Goal: Ask a question

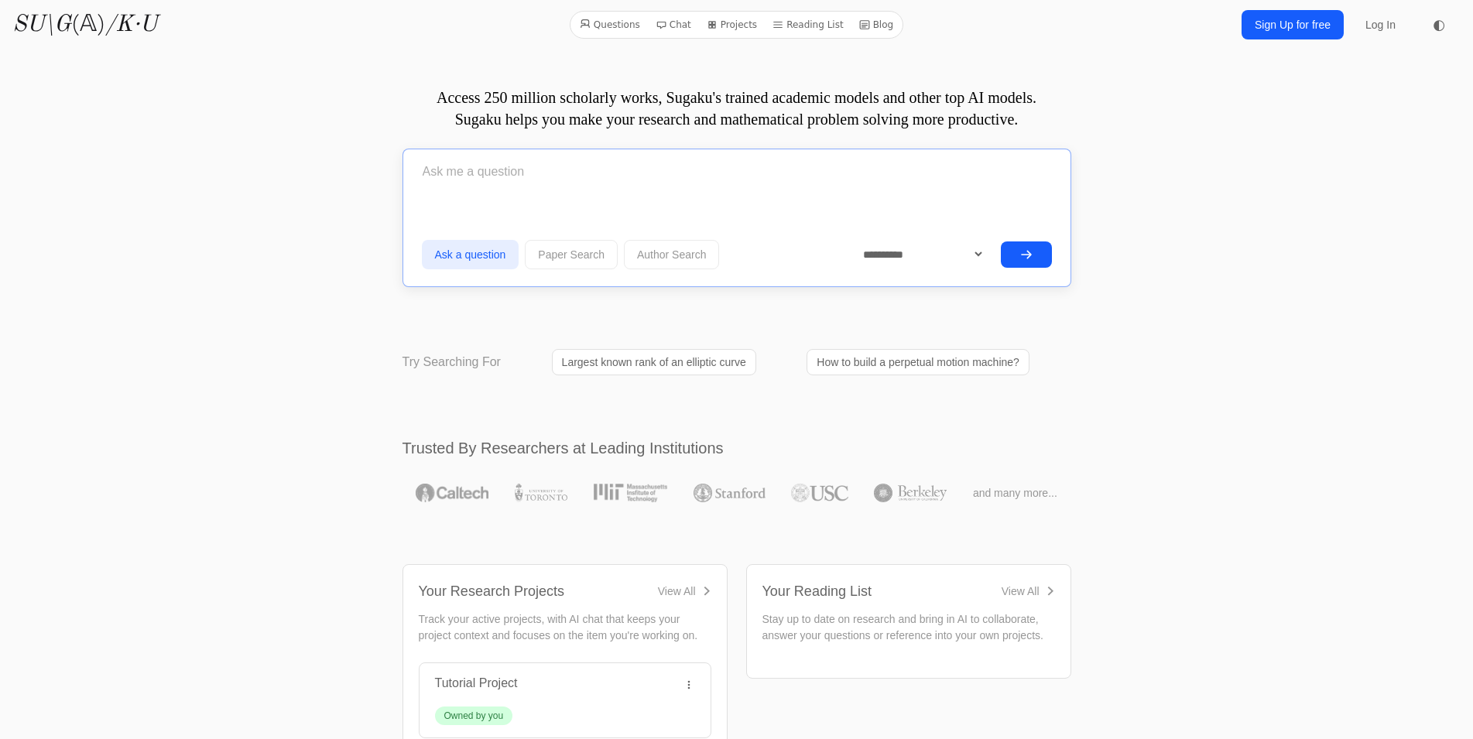
click at [668, 183] on input "text" at bounding box center [737, 172] width 630 height 39
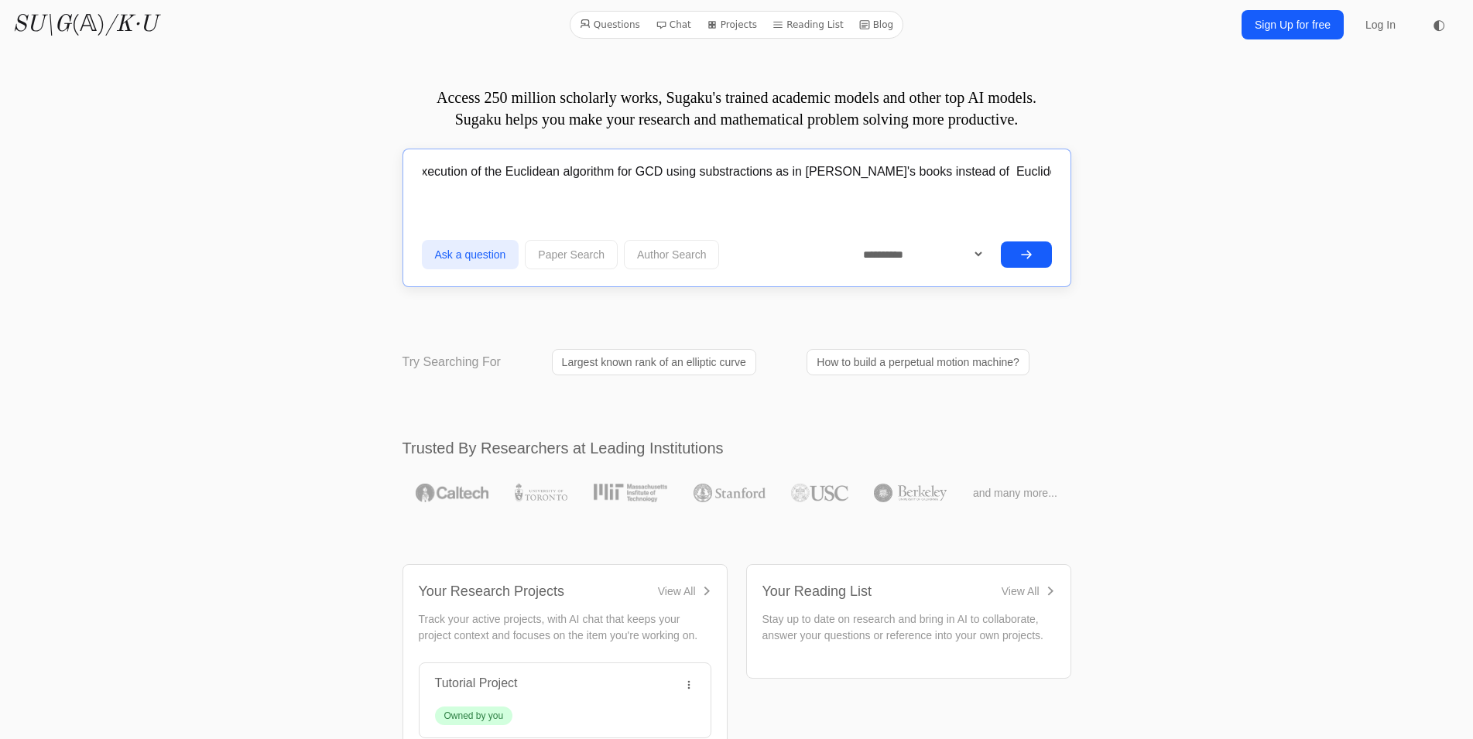
scroll to position [0, 197]
type input "Could you give me a trace of the execution of the Euclidean algorithm for GCD u…"
click at [1026, 259] on icon "submit" at bounding box center [1026, 255] width 12 height 12
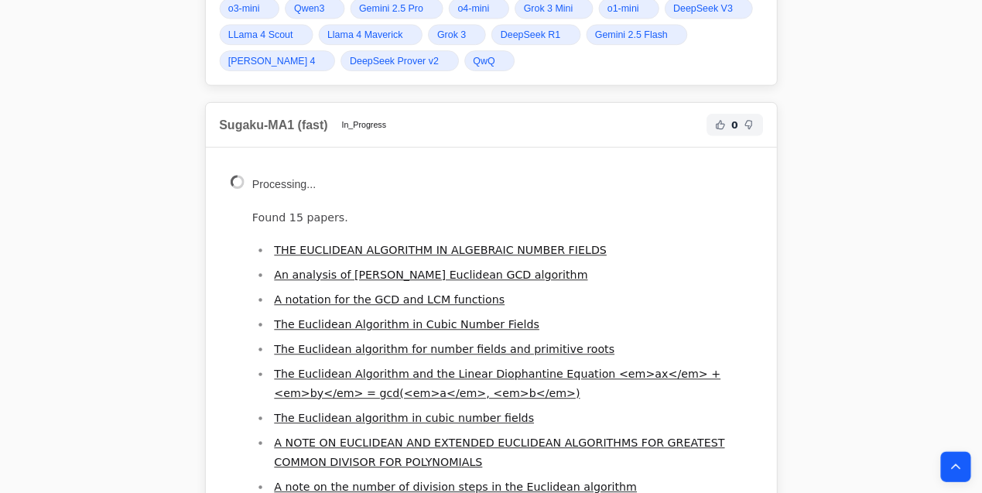
scroll to position [471, 0]
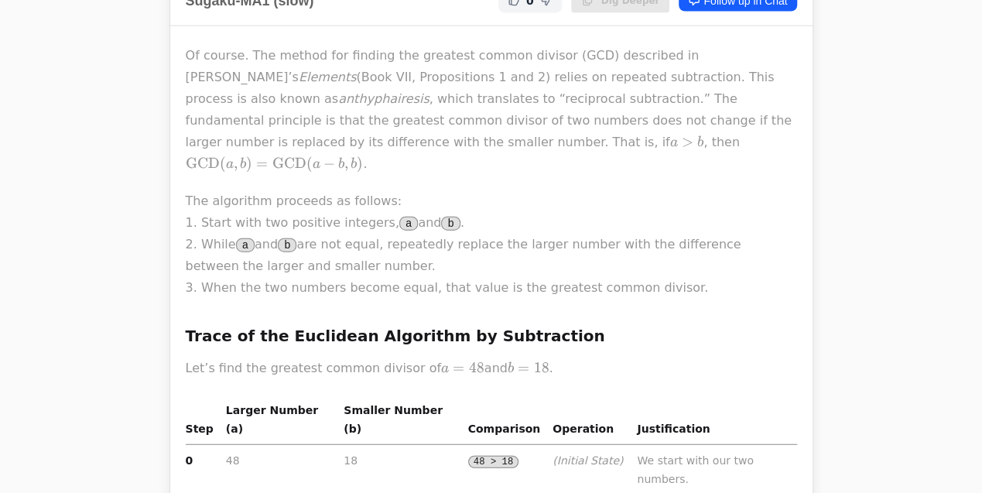
scroll to position [0, 0]
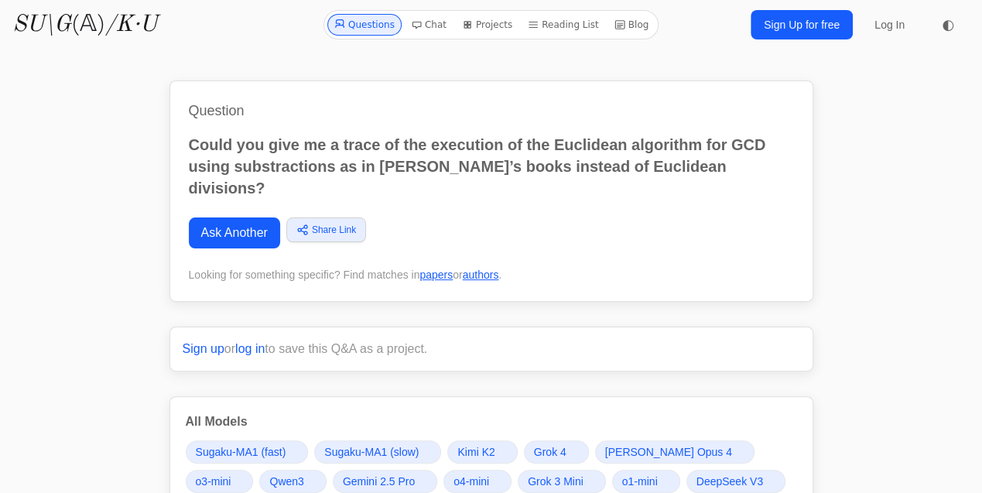
click at [945, 25] on span "◐" at bounding box center [948, 25] width 12 height 14
click at [948, 26] on icon at bounding box center [948, 24] width 15 height 15
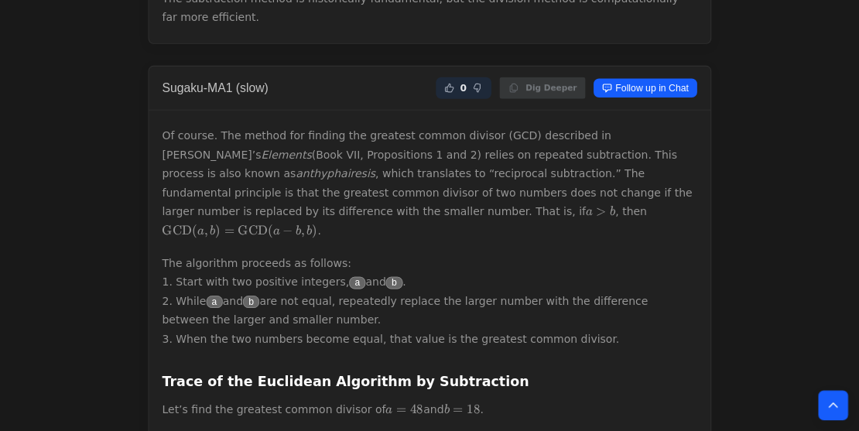
scroll to position [2227, 0]
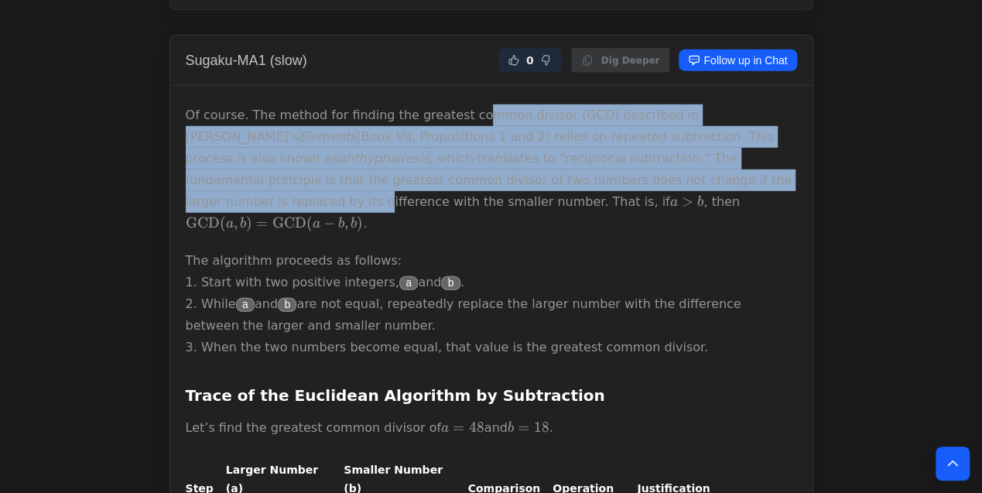
drag, startPoint x: 456, startPoint y: 63, endPoint x: 543, endPoint y: 132, distance: 110.8
click at [543, 132] on p "Of course. The method for finding the greatest common divisor (GCD) described i…" at bounding box center [492, 170] width 612 height 130
click at [567, 105] on p "Of course. The method for finding the greatest common divisor (GCD) described i…" at bounding box center [492, 170] width 612 height 130
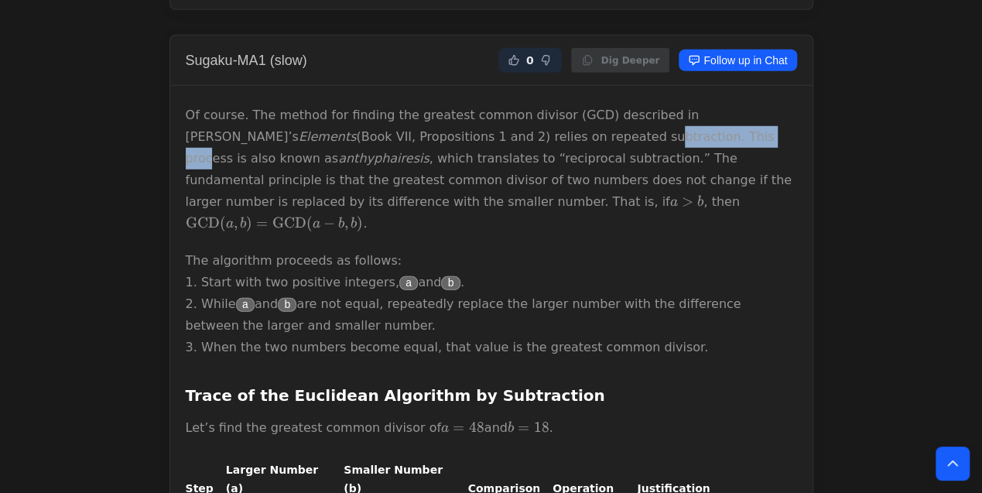
drag, startPoint x: 411, startPoint y: 84, endPoint x: 515, endPoint y: 88, distance: 103.8
click at [515, 105] on p "Of course. The method for finding the greatest common divisor (GCD) described i…" at bounding box center [492, 170] width 612 height 130
click at [612, 105] on p "Of course. The method for finding the greatest common divisor (GCD) described i…" at bounding box center [492, 170] width 612 height 130
drag, startPoint x: 441, startPoint y: 91, endPoint x: 525, endPoint y: 94, distance: 83.7
click at [525, 105] on p "Of course. The method for finding the greatest common divisor (GCD) described i…" at bounding box center [492, 170] width 612 height 130
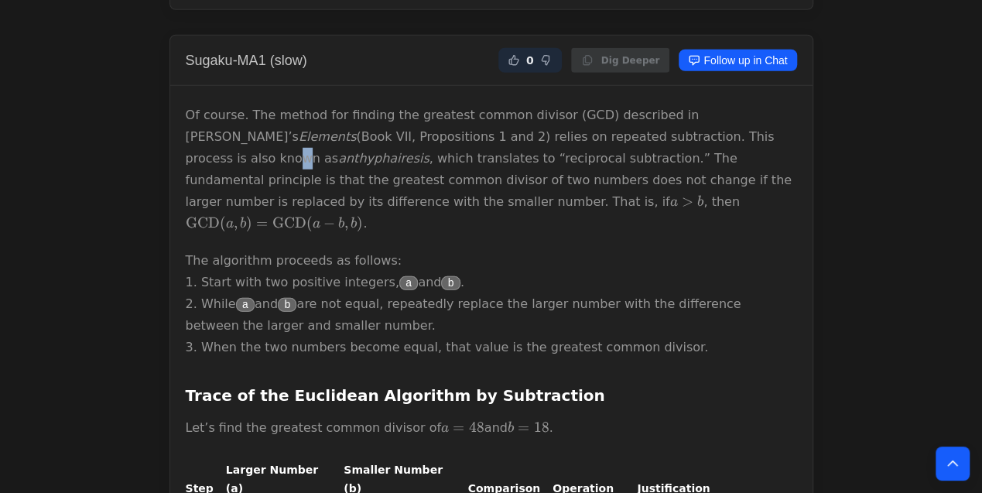
click at [597, 105] on p "Of course. The method for finding the greatest common divisor (GCD) described i…" at bounding box center [492, 170] width 612 height 130
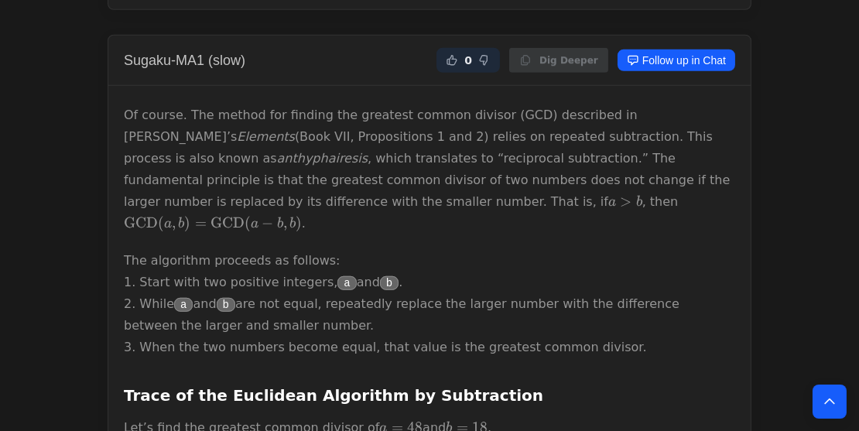
drag, startPoint x: 530, startPoint y: 201, endPoint x: 538, endPoint y: 199, distance: 8.1
click at [531, 250] on p "The algorithm proceeds as follows: 1. Start with two positive integers, a and b…" at bounding box center [430, 304] width 612 height 108
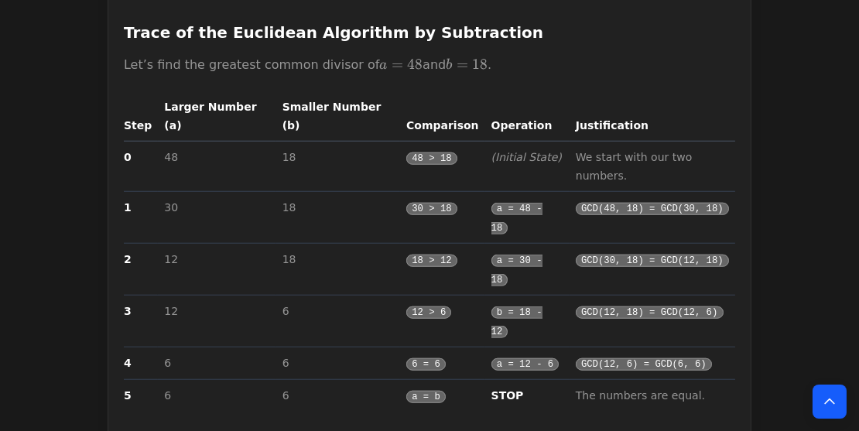
scroll to position [2549, 0]
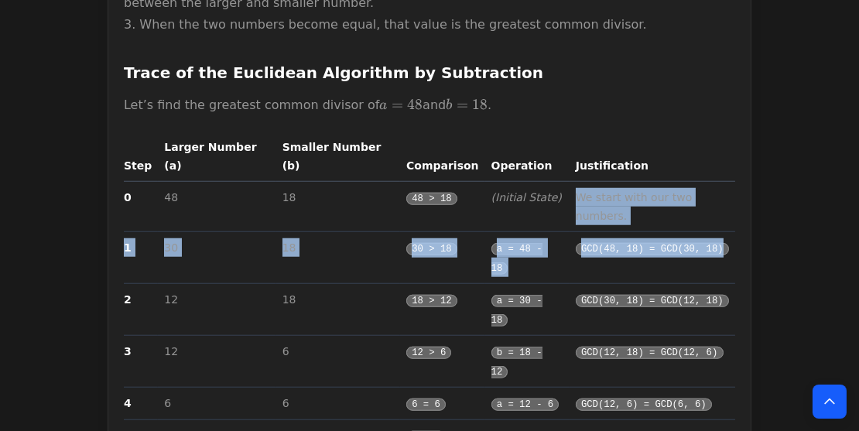
drag, startPoint x: 711, startPoint y: 142, endPoint x: 560, endPoint y: 103, distance: 156.8
click at [560, 182] on tbody "0 48 18 48 > 18 (Initial State) We start with our two numbers. 1 30 18 30 > 18 …" at bounding box center [430, 317] width 612 height 271
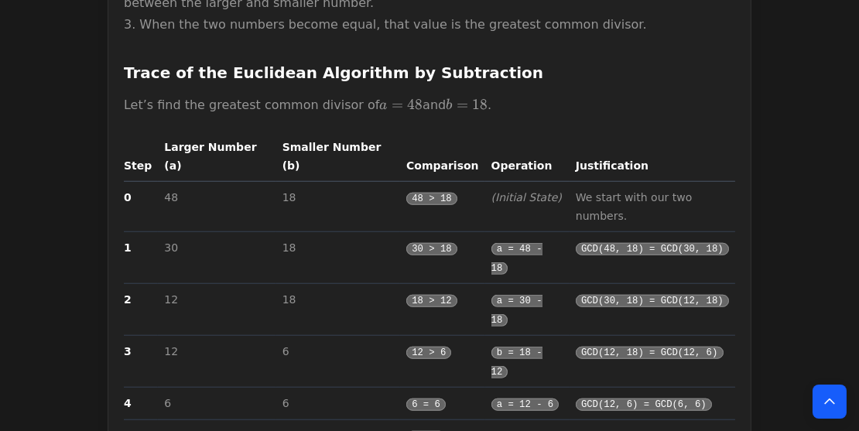
drag, startPoint x: 713, startPoint y: 174, endPoint x: 678, endPoint y: 178, distance: 35.1
click at [678, 284] on td "GCD(30, 18) = GCD(12, 18)" at bounding box center [653, 310] width 166 height 52
click at [739, 176] on div "Of course. The method for finding the greatest common divisor (GCD) described i…" at bounding box center [429, 200] width 643 height 875
drag, startPoint x: 159, startPoint y: 169, endPoint x: 310, endPoint y: 166, distance: 150.2
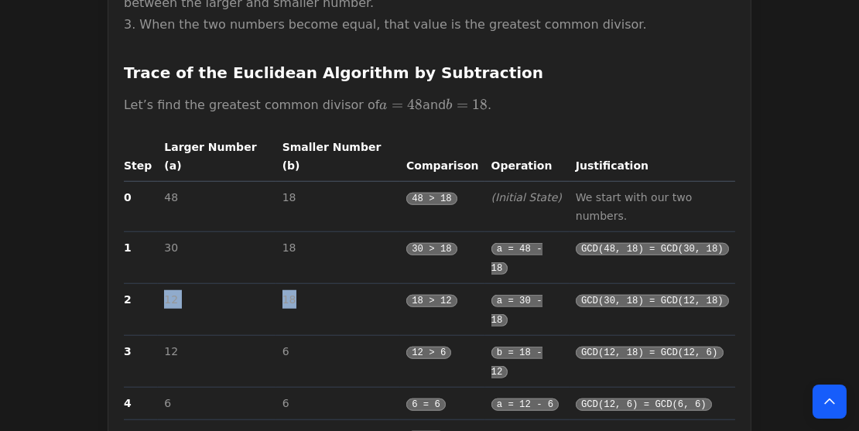
click at [310, 284] on tr "2 12 18 18 > 12 a = 30 - 18 GCD(30, 18) = GCD(12, 18)" at bounding box center [430, 310] width 612 height 52
click at [344, 284] on td "18" at bounding box center [338, 310] width 124 height 52
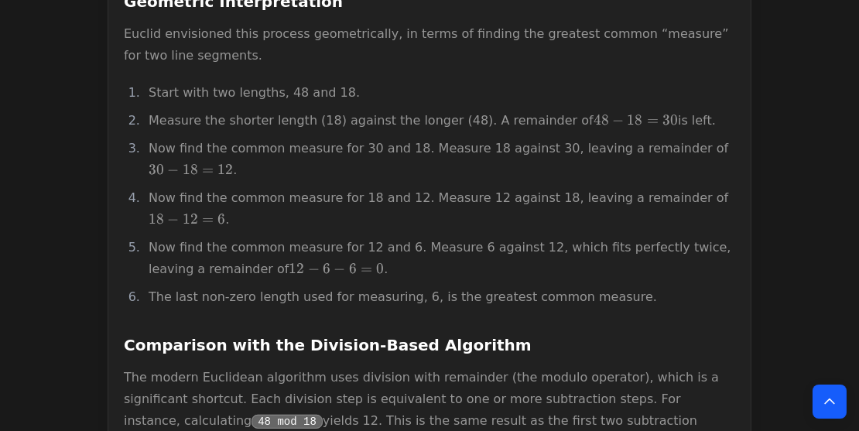
scroll to position [0, 0]
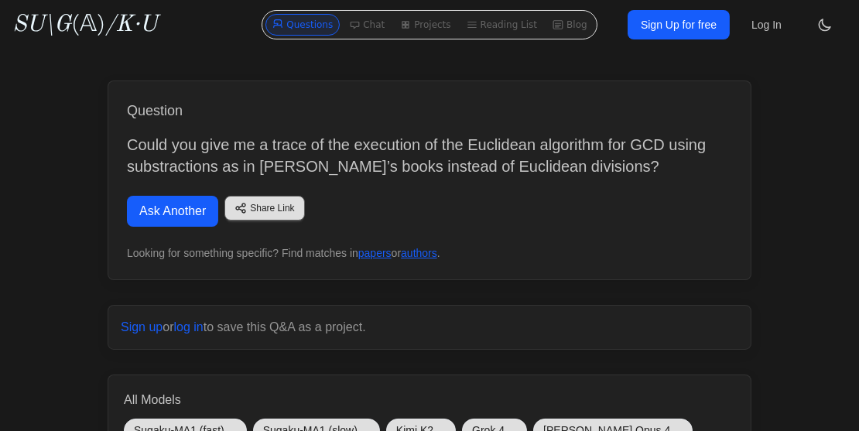
click at [193, 217] on link "Ask Another" at bounding box center [172, 211] width 91 height 31
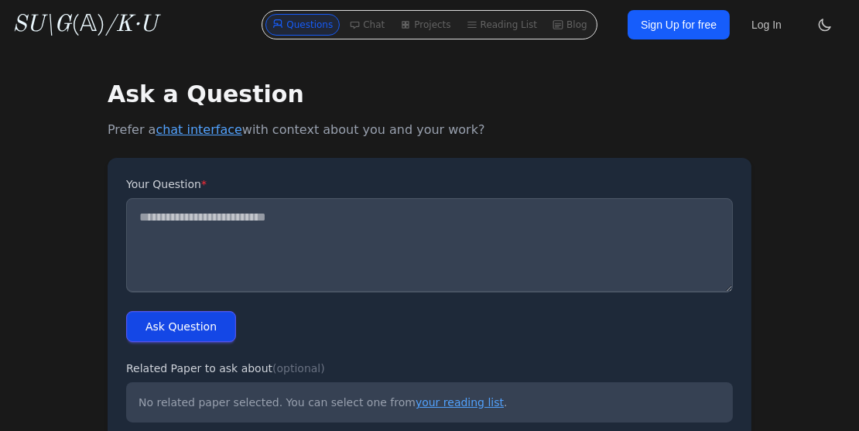
click at [826, 24] on icon at bounding box center [825, 24] width 15 height 15
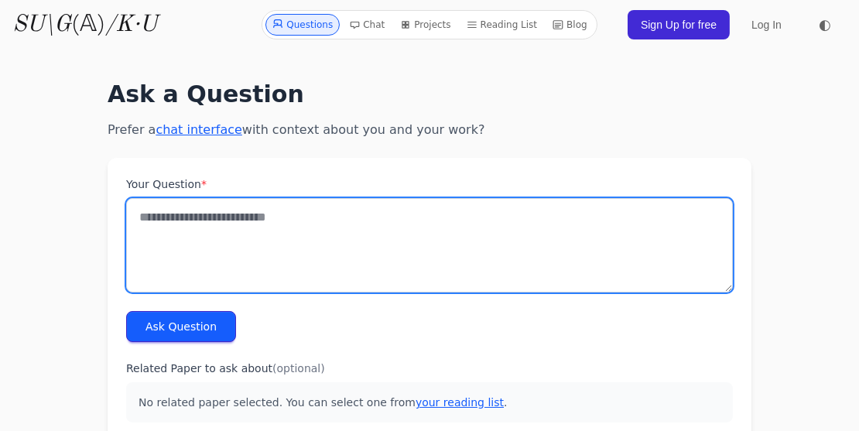
click at [523, 242] on textarea "Your Question *" at bounding box center [429, 245] width 607 height 94
type textarea "*"
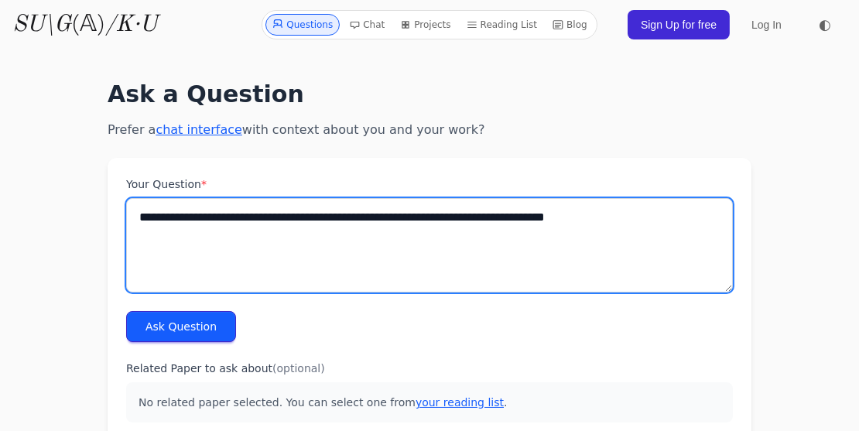
click at [638, 226] on textarea "**********" at bounding box center [429, 245] width 607 height 94
click at [312, 248] on textarea "**********" at bounding box center [429, 245] width 607 height 94
click at [459, 233] on textarea "**********" at bounding box center [429, 245] width 607 height 94
click at [558, 222] on textarea "**********" at bounding box center [429, 245] width 607 height 94
click at [690, 218] on textarea "**********" at bounding box center [429, 245] width 607 height 94
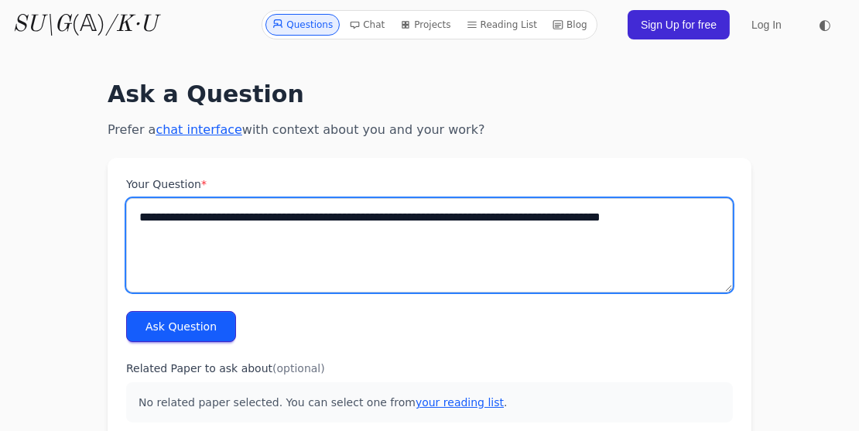
click at [646, 220] on textarea "**********" at bounding box center [429, 245] width 607 height 94
click at [609, 242] on textarea "**********" at bounding box center [429, 245] width 607 height 94
type textarea "**********"
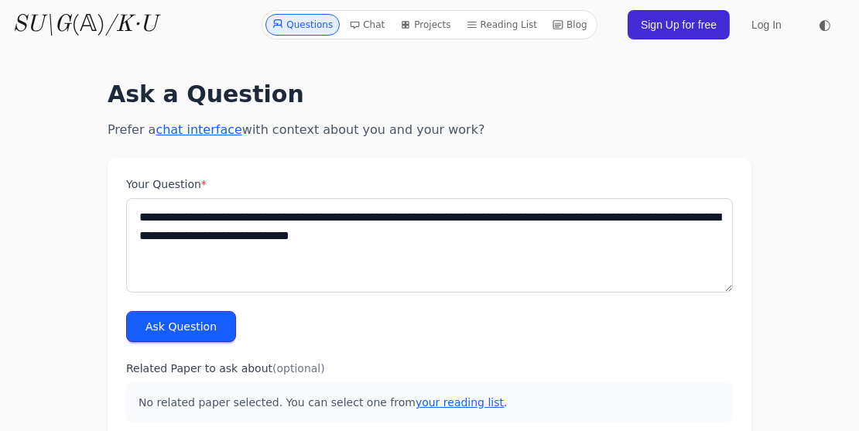
click at [192, 340] on button "Ask Question" at bounding box center [181, 326] width 110 height 31
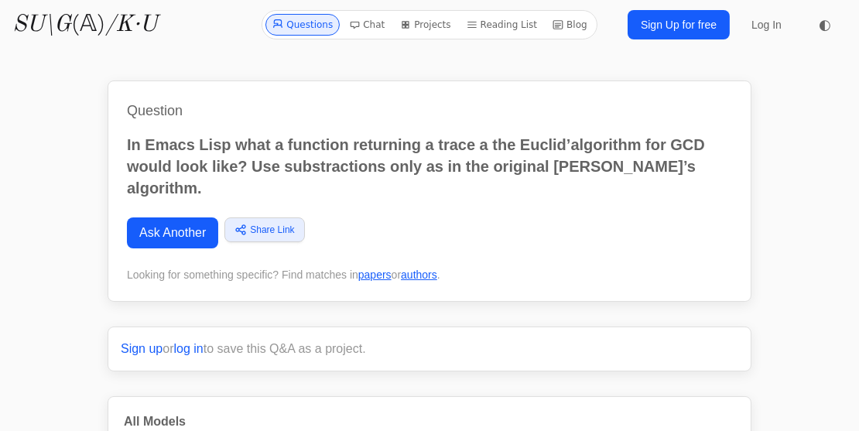
click at [828, 26] on span "◐" at bounding box center [825, 25] width 12 height 14
click at [827, 26] on icon at bounding box center [825, 24] width 15 height 15
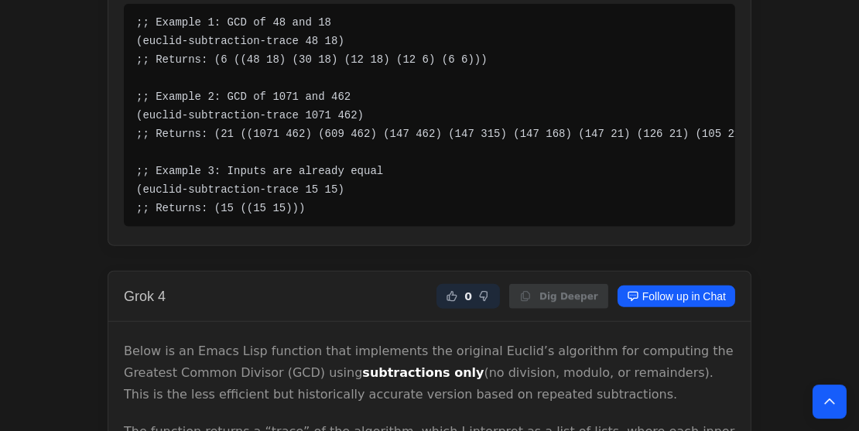
scroll to position [3637, 0]
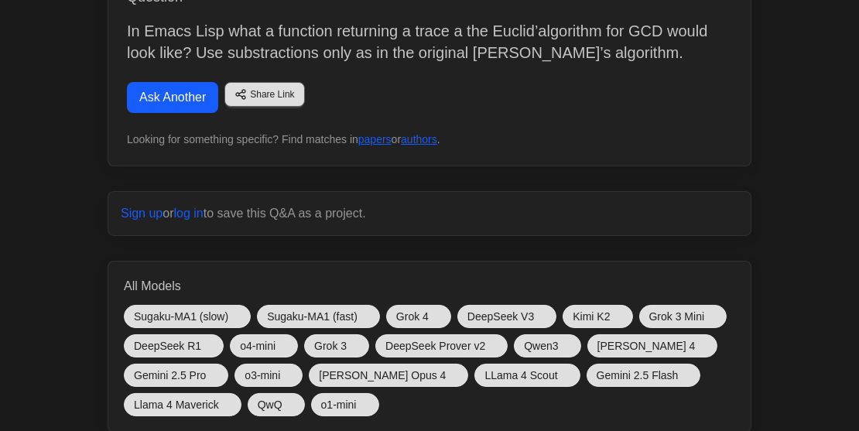
scroll to position [0, 0]
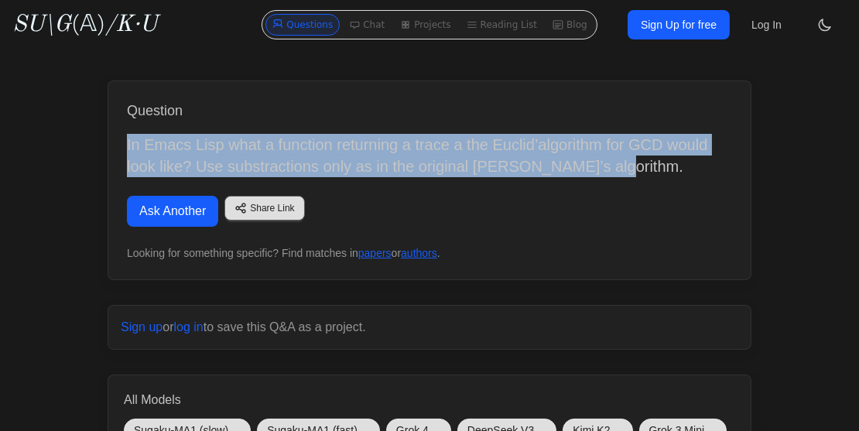
drag, startPoint x: 608, startPoint y: 166, endPoint x: 108, endPoint y: 142, distance: 499.9
copy p "In Emacs Lisp what a function returning a trace a the Euclid’algorithm for GCD …"
click at [175, 211] on link "Ask Another" at bounding box center [172, 211] width 91 height 31
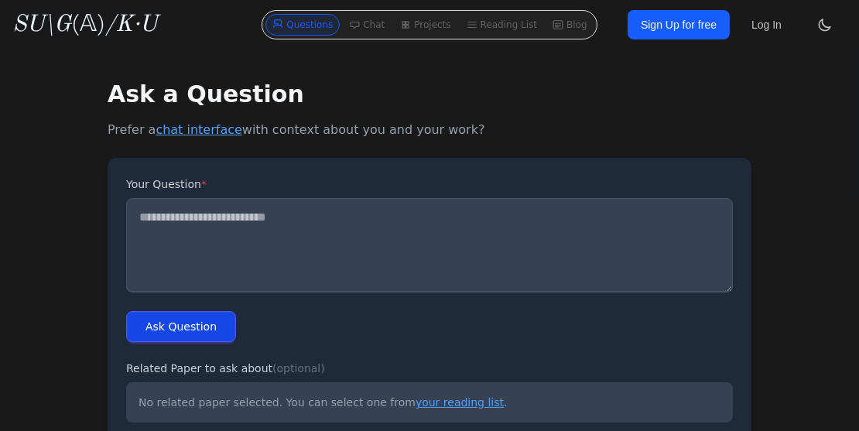
click at [828, 26] on icon at bounding box center [825, 24] width 15 height 15
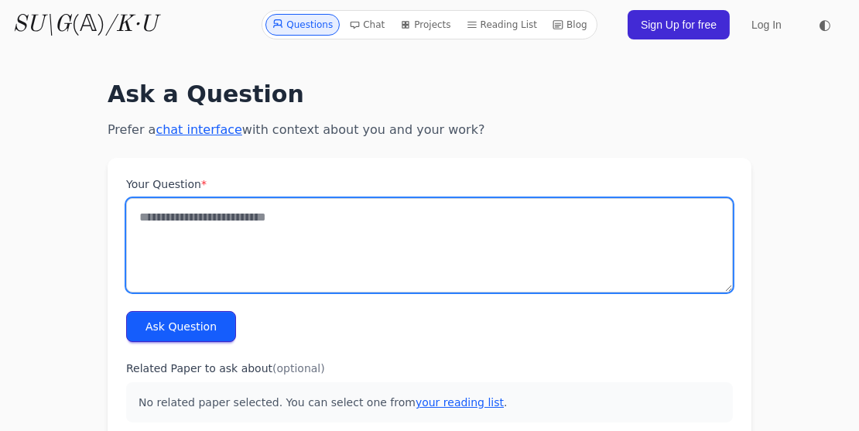
click at [437, 229] on textarea "Your Question *" at bounding box center [429, 245] width 607 height 94
paste textarea "**********"
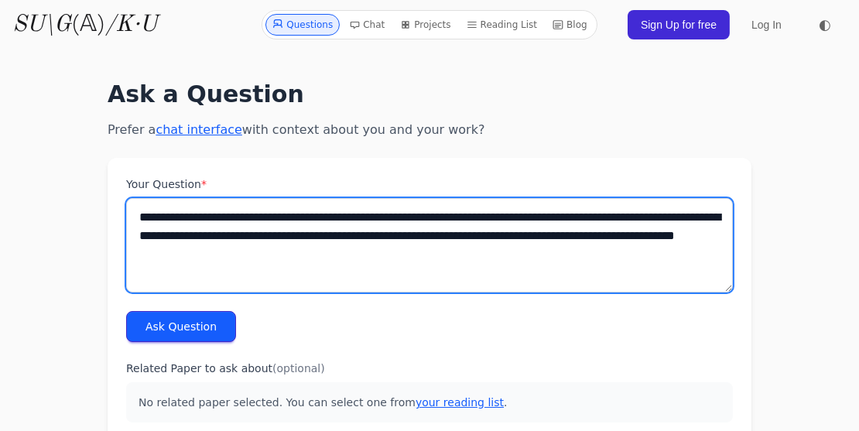
type textarea "**********"
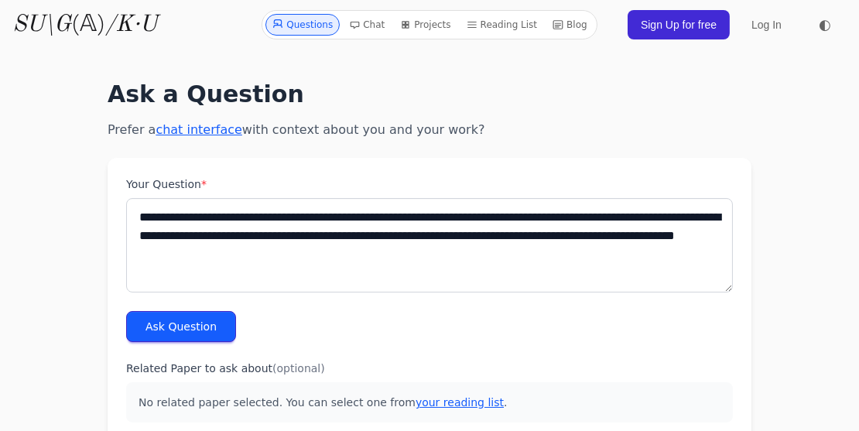
drag, startPoint x: 196, startPoint y: 332, endPoint x: 254, endPoint y: 334, distance: 58.1
click at [197, 333] on button "Ask Question" at bounding box center [181, 326] width 110 height 31
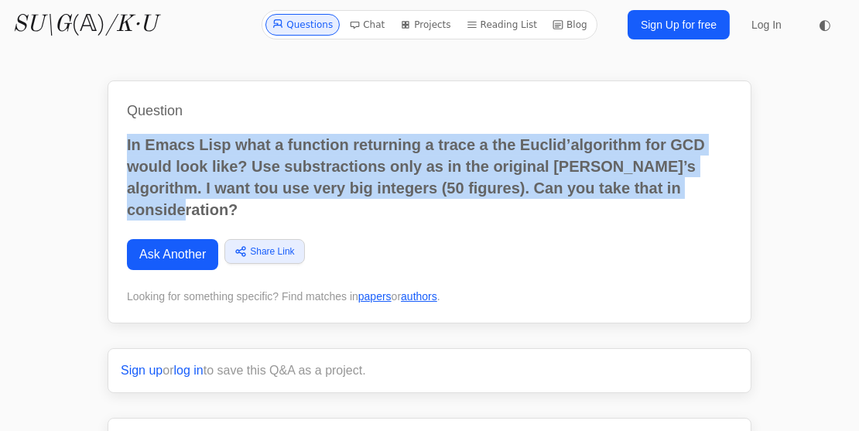
drag, startPoint x: 722, startPoint y: 185, endPoint x: 128, endPoint y: 140, distance: 596.3
click at [128, 140] on p "In Emacs Lisp what a function returning a trace a the Euclid’algorithm for GCD …" at bounding box center [429, 177] width 605 height 87
copy p "In Emacs Lisp what a function returning a trace a the Euclid’algorithm for GCD …"
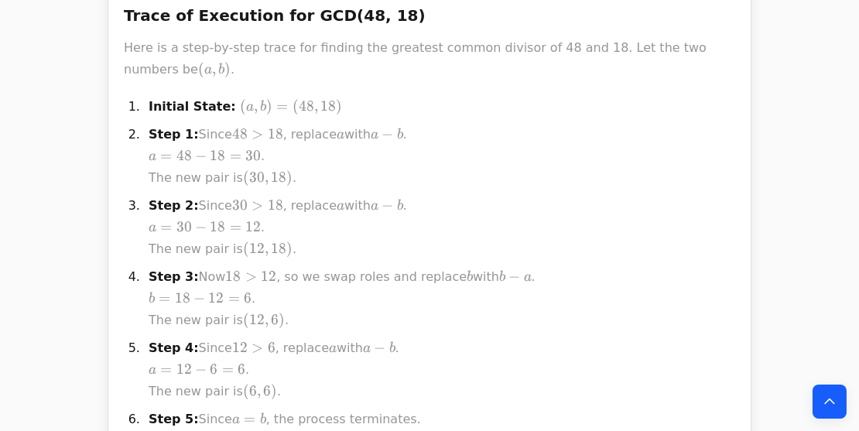
scroll to position [1212, 0]
